Goal: Task Accomplishment & Management: Manage account settings

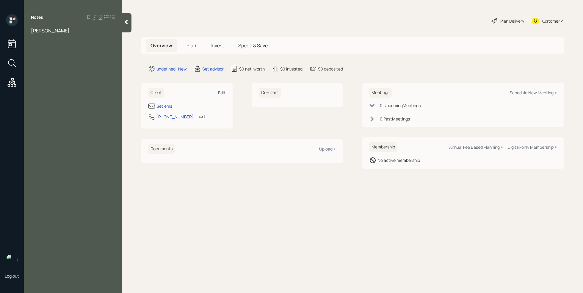
click at [32, 31] on span "[PERSON_NAME]" at bounding box center [50, 30] width 39 height 7
click at [80, 31] on div "Chrisopeher [PERSON_NAME]" at bounding box center [73, 30] width 84 height 7
click at [161, 107] on div "Set email" at bounding box center [165, 106] width 18 height 6
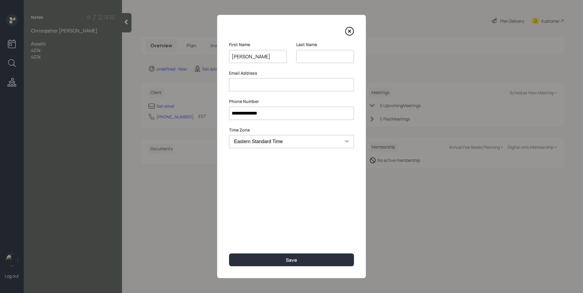
type input "[PERSON_NAME]"
click at [318, 59] on input at bounding box center [325, 56] width 58 height 13
type input "[PERSON_NAME]"
click at [255, 95] on div "**********" at bounding box center [291, 146] width 149 height 263
click at [259, 84] on input at bounding box center [291, 84] width 125 height 13
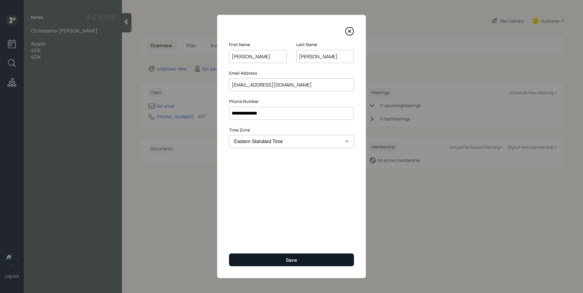
type input "[EMAIL_ADDRESS][DOMAIN_NAME]"
click at [282, 260] on button "Save" at bounding box center [291, 259] width 125 height 13
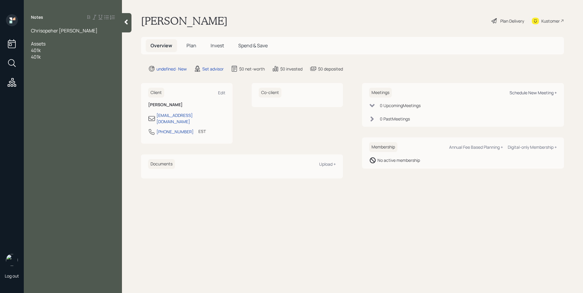
click at [527, 93] on div "Schedule New Meeting +" at bounding box center [532, 93] width 47 height 6
select select "round-[PERSON_NAME]"
click at [63, 57] on div "401k" at bounding box center [73, 57] width 84 height 7
click at [129, 23] on icon at bounding box center [126, 22] width 6 height 6
